Goal: Task Accomplishment & Management: Use online tool/utility

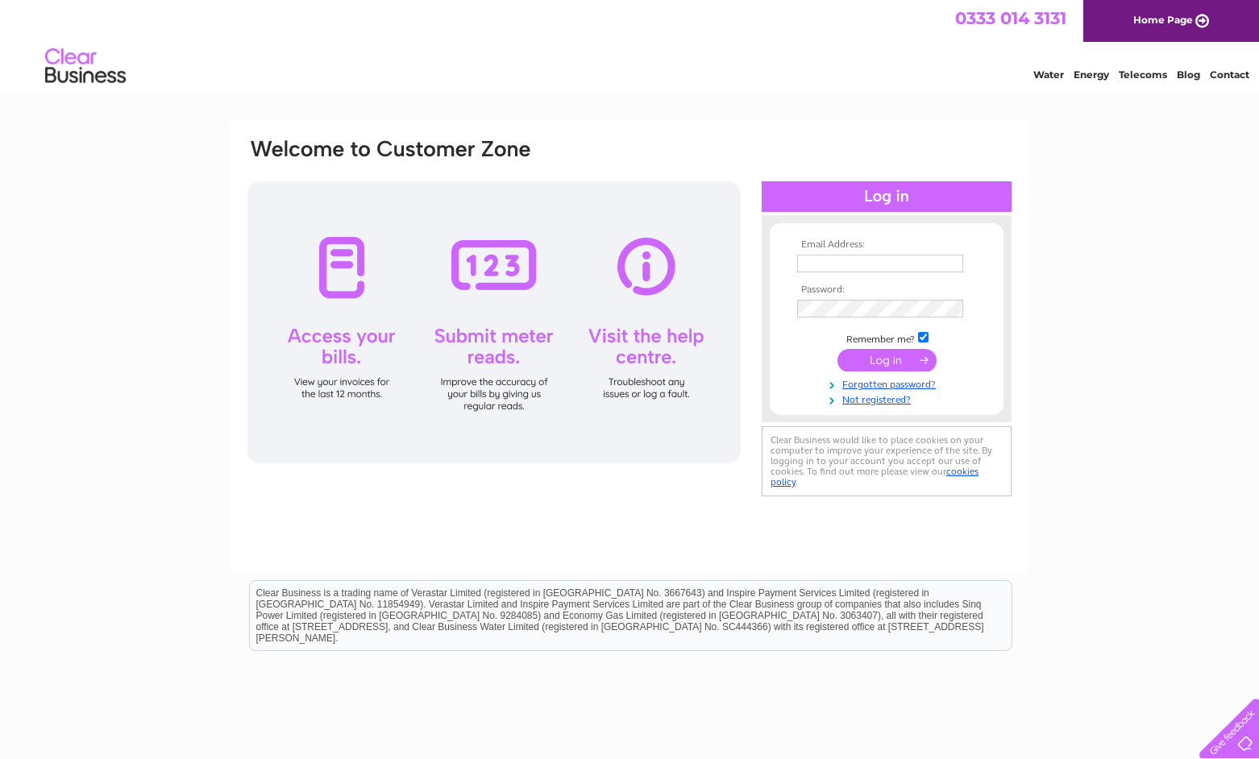
type input "[EMAIL_ADDRESS][DOMAIN_NAME]"
click at [874, 356] on input "submit" at bounding box center [886, 360] width 99 height 23
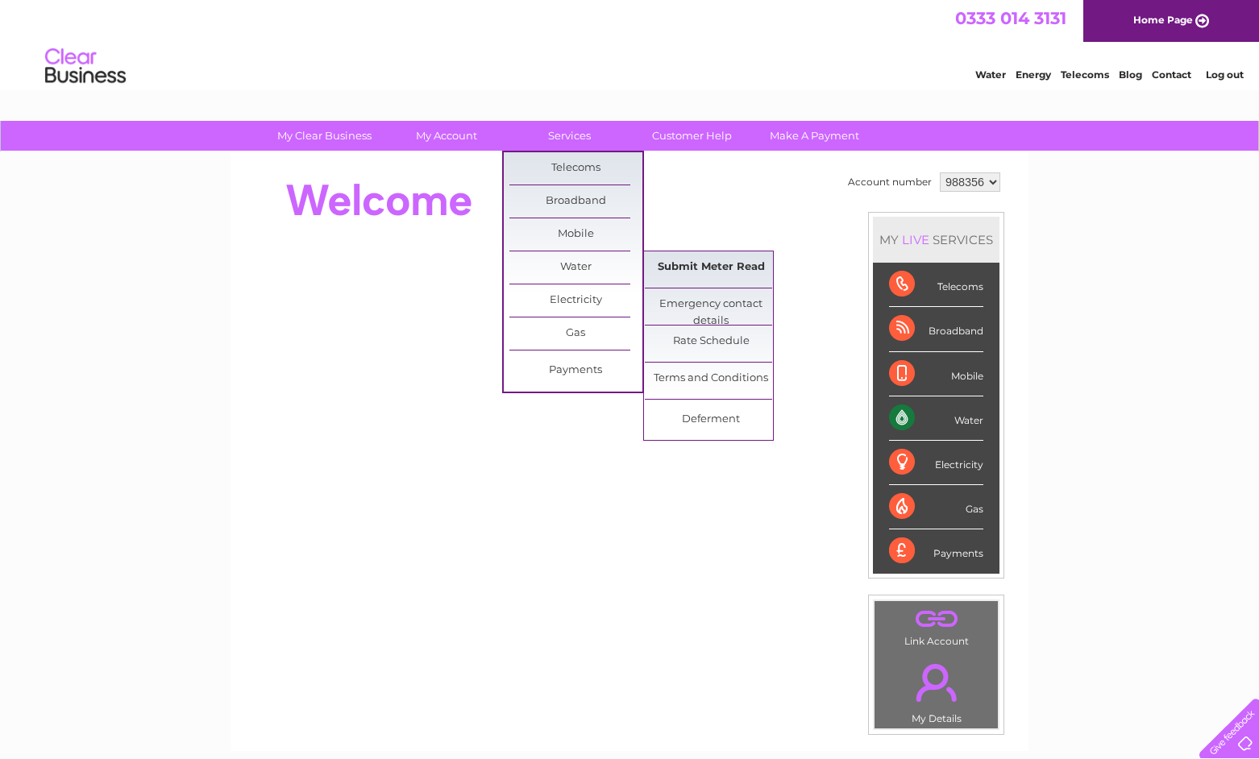
click at [713, 266] on link "Submit Meter Read" at bounding box center [711, 267] width 133 height 32
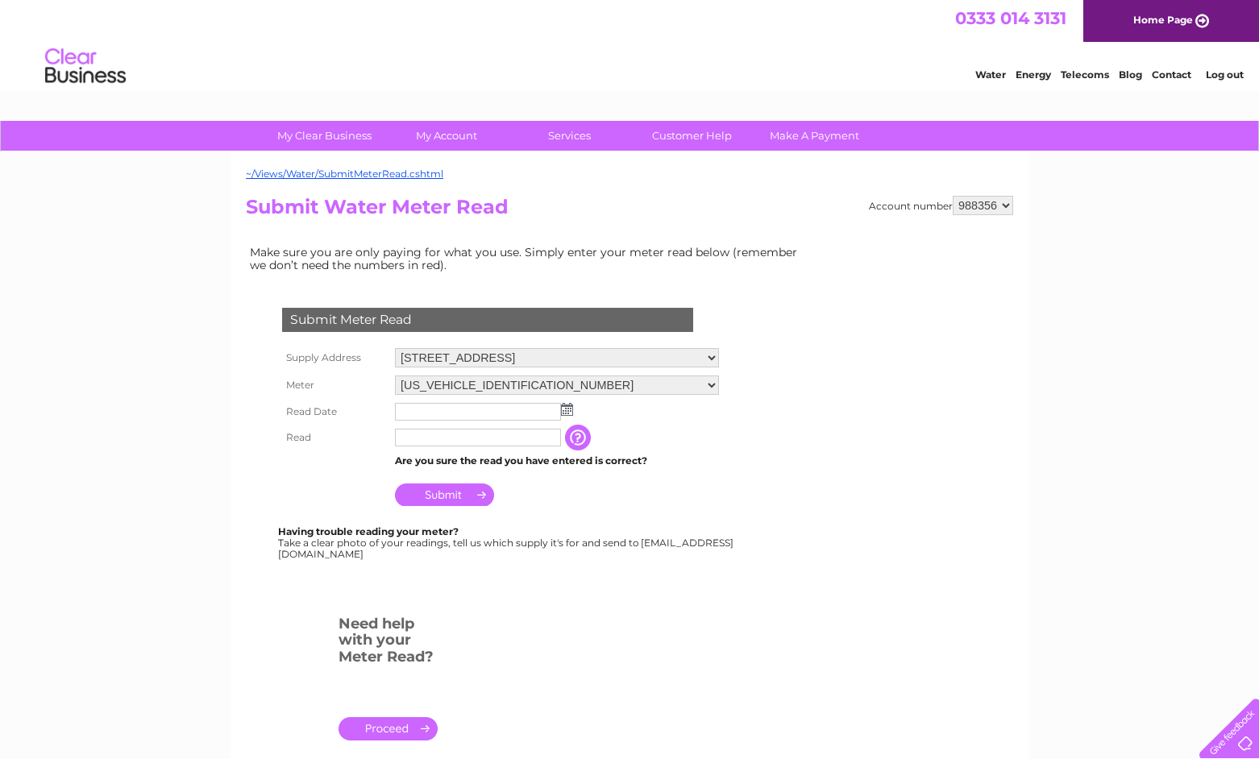
click at [568, 414] on img at bounding box center [567, 409] width 12 height 13
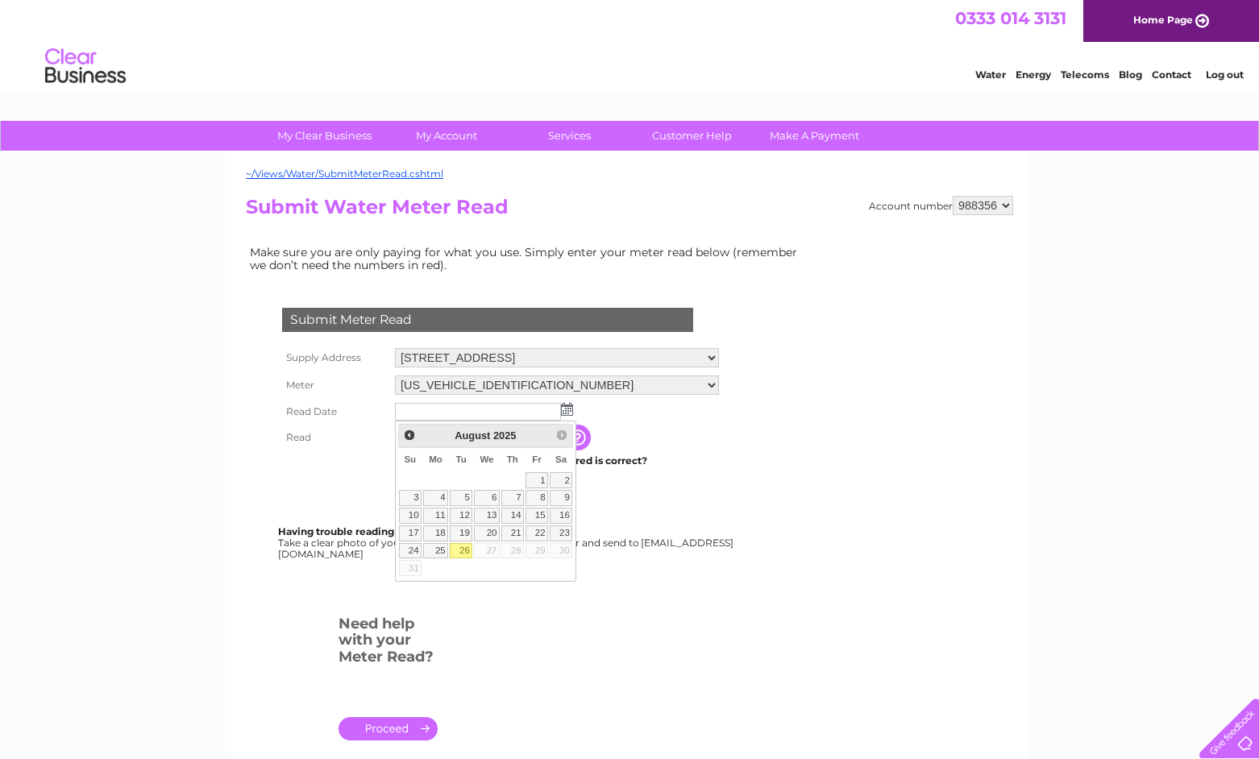
click at [459, 546] on link "26" at bounding box center [461, 551] width 23 height 16
type input "2025/08/26"
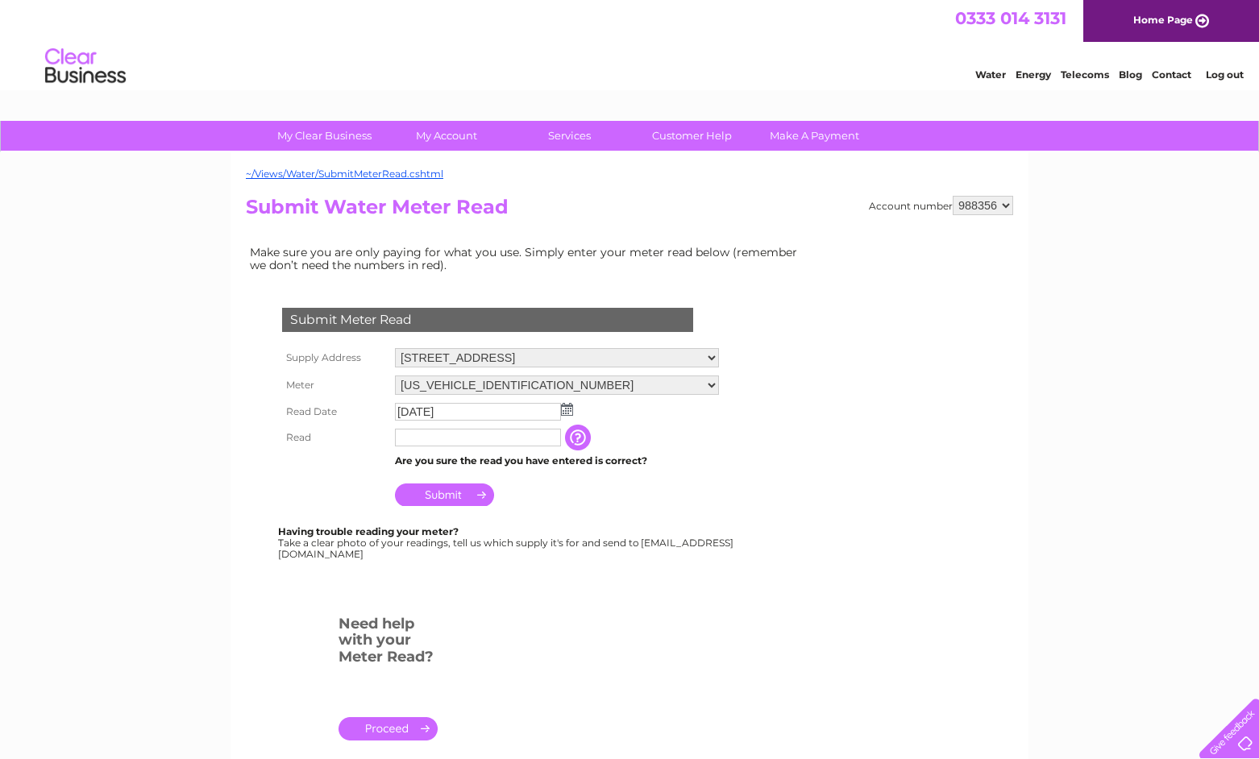
click at [442, 442] on input "text" at bounding box center [478, 438] width 166 height 18
type input "6155"
click at [448, 496] on input "Submit" at bounding box center [444, 496] width 99 height 23
